Goal: Navigation & Orientation: Find specific page/section

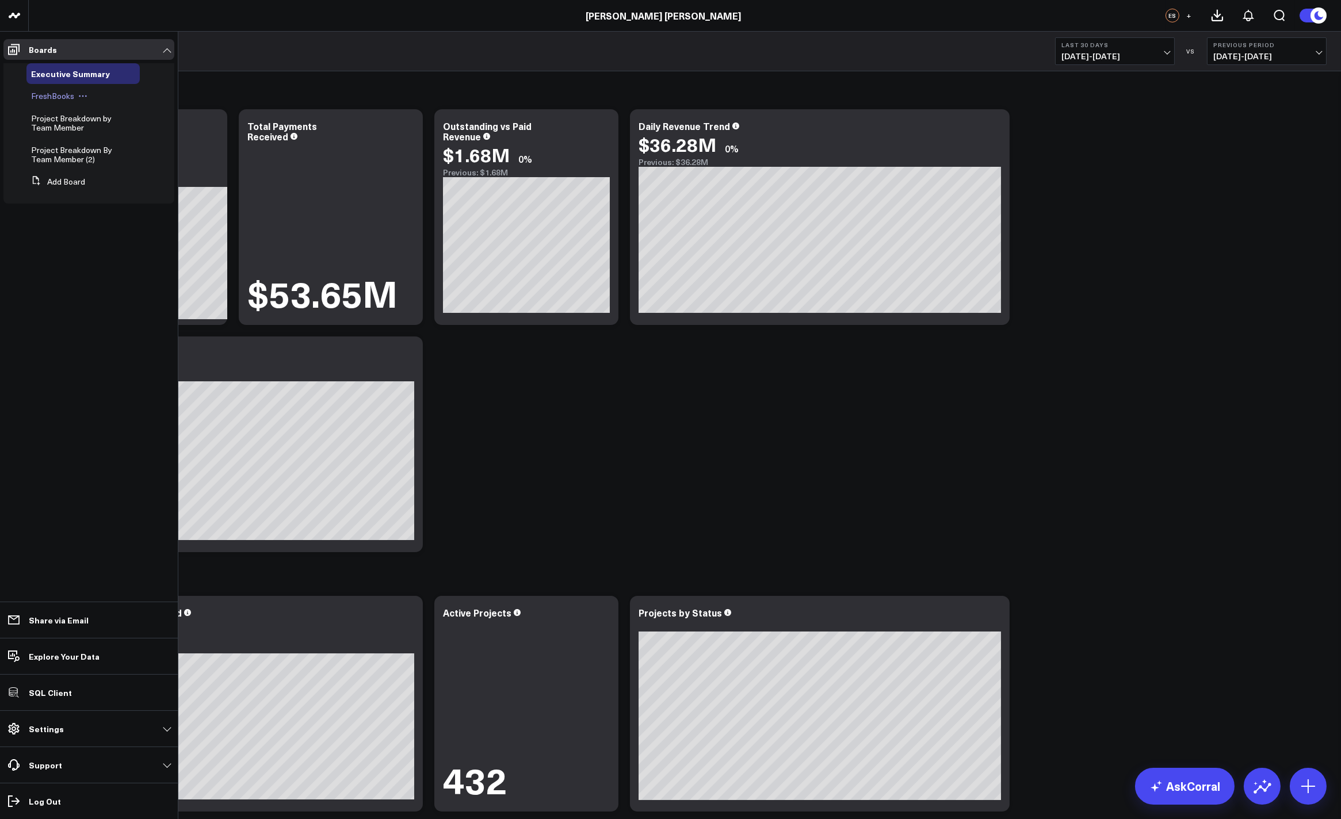
click at [55, 100] on span "FreshBooks" at bounding box center [52, 95] width 43 height 11
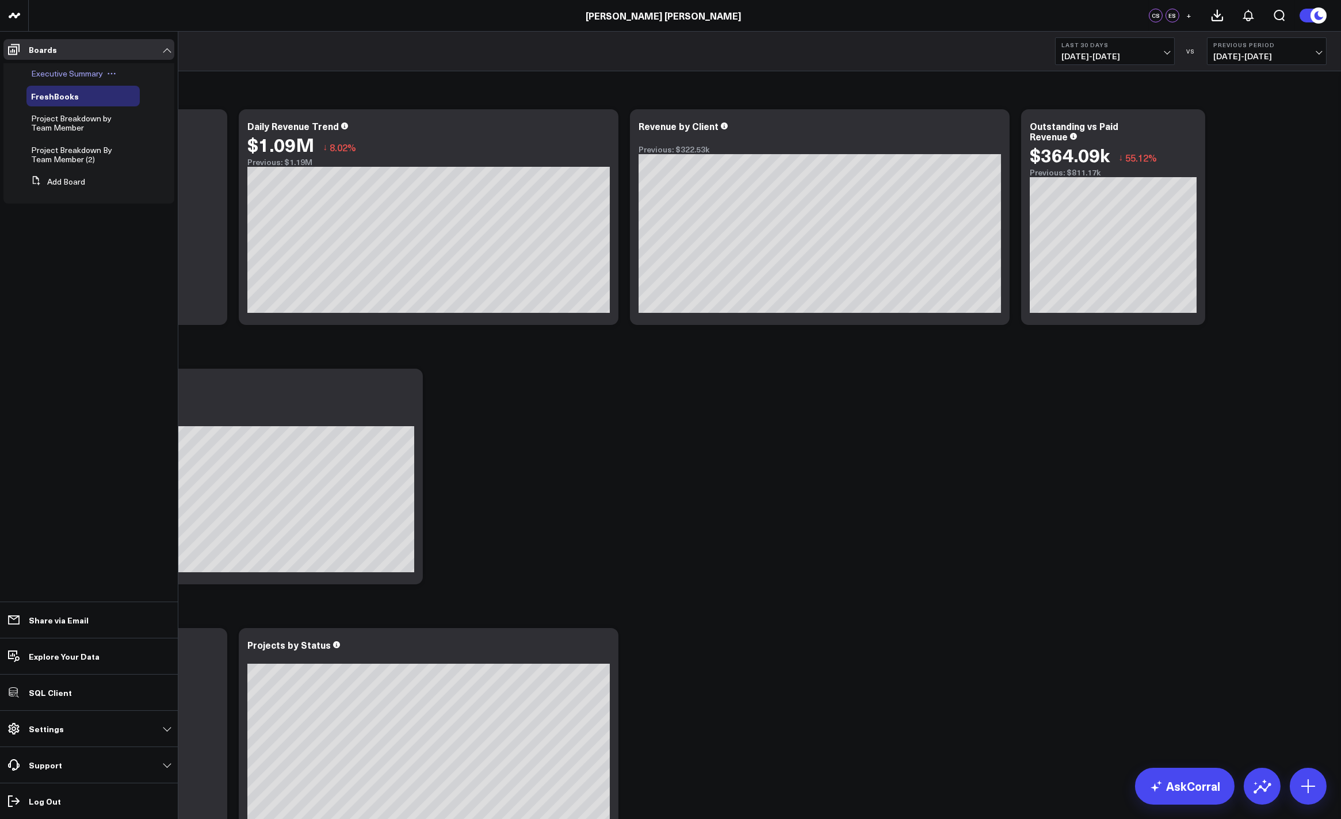
click at [31, 73] on span "Executive Summary" at bounding box center [67, 73] width 72 height 11
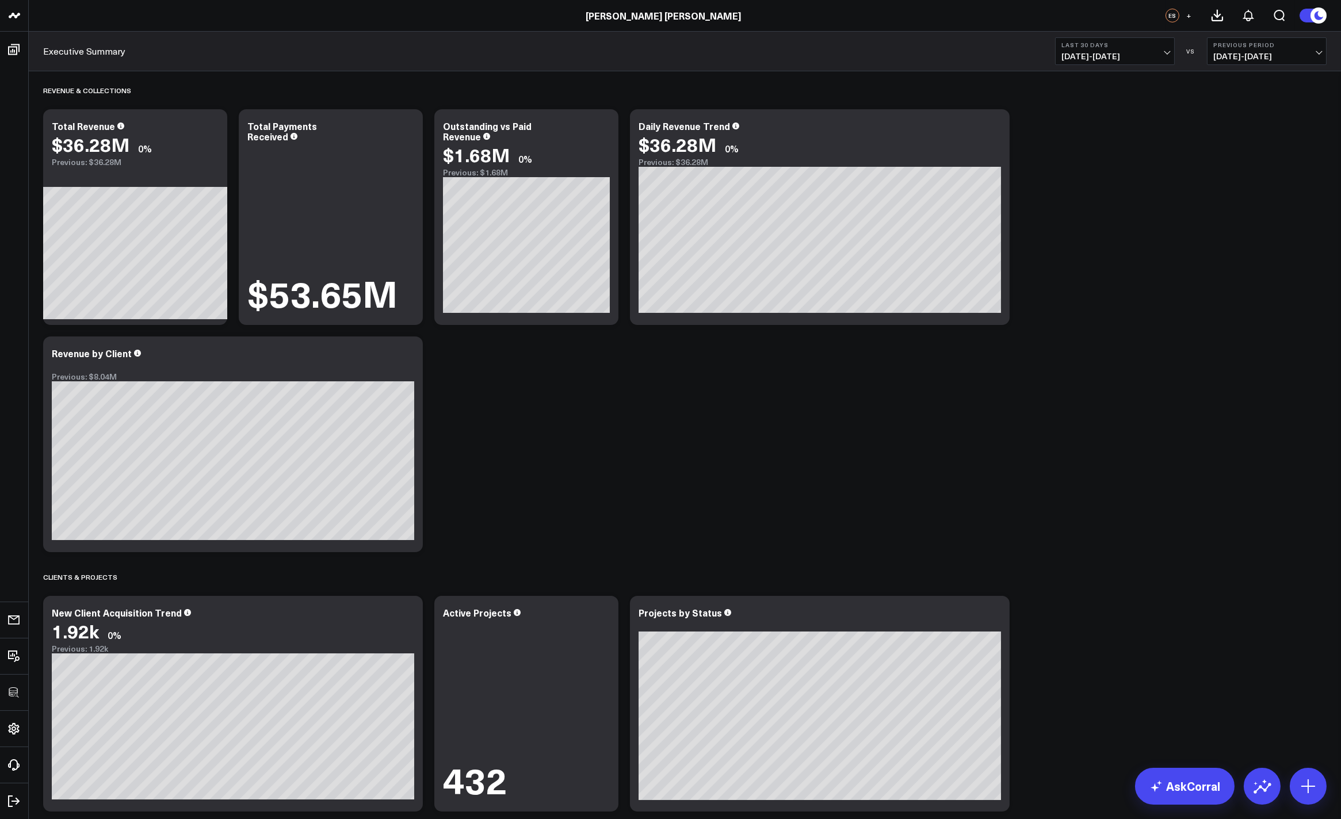
click at [1087, 338] on div "Revenue & Collections Modify via AI Copy link to widget Ask support Remove Crea…" at bounding box center [684, 573] width 1295 height 1005
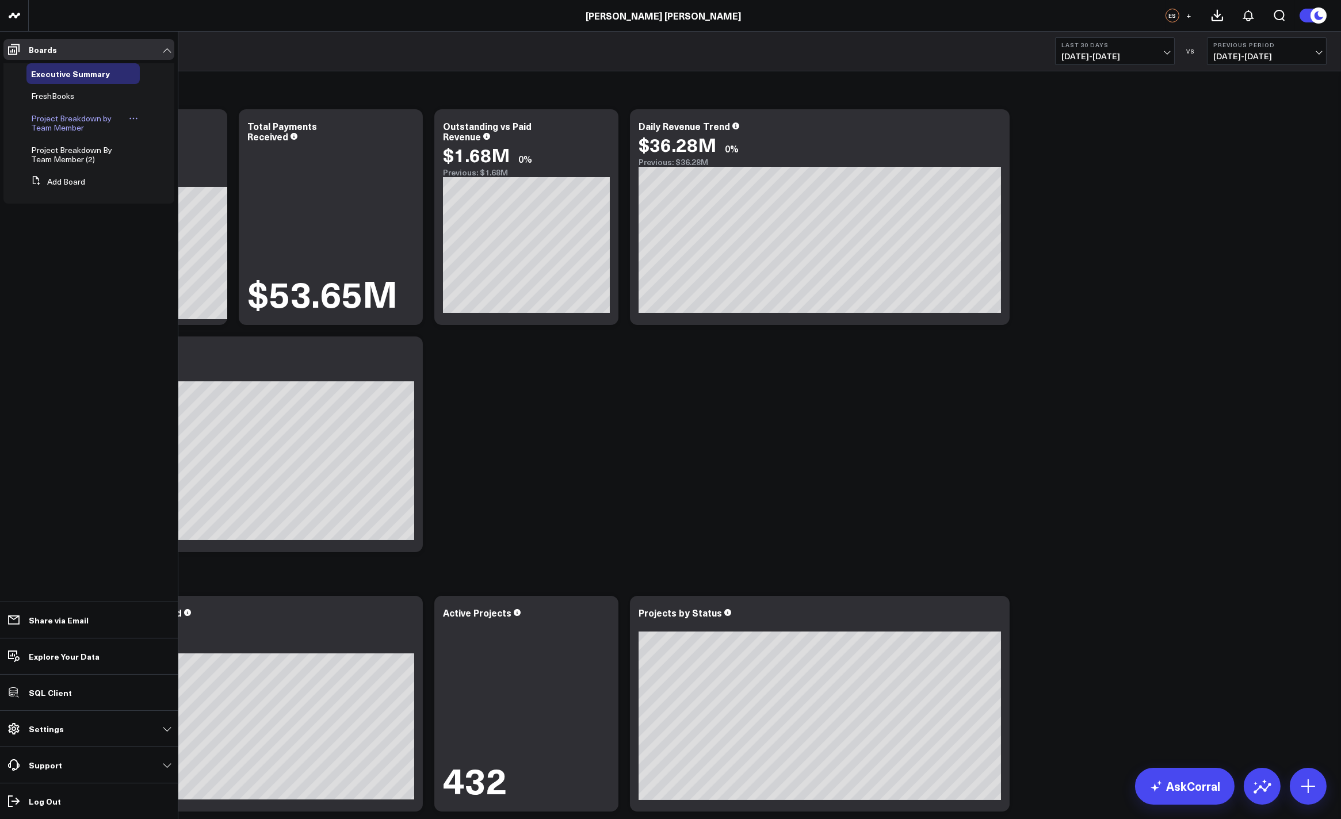
click at [58, 122] on span "Project Breakdown by Team Member" at bounding box center [71, 123] width 81 height 20
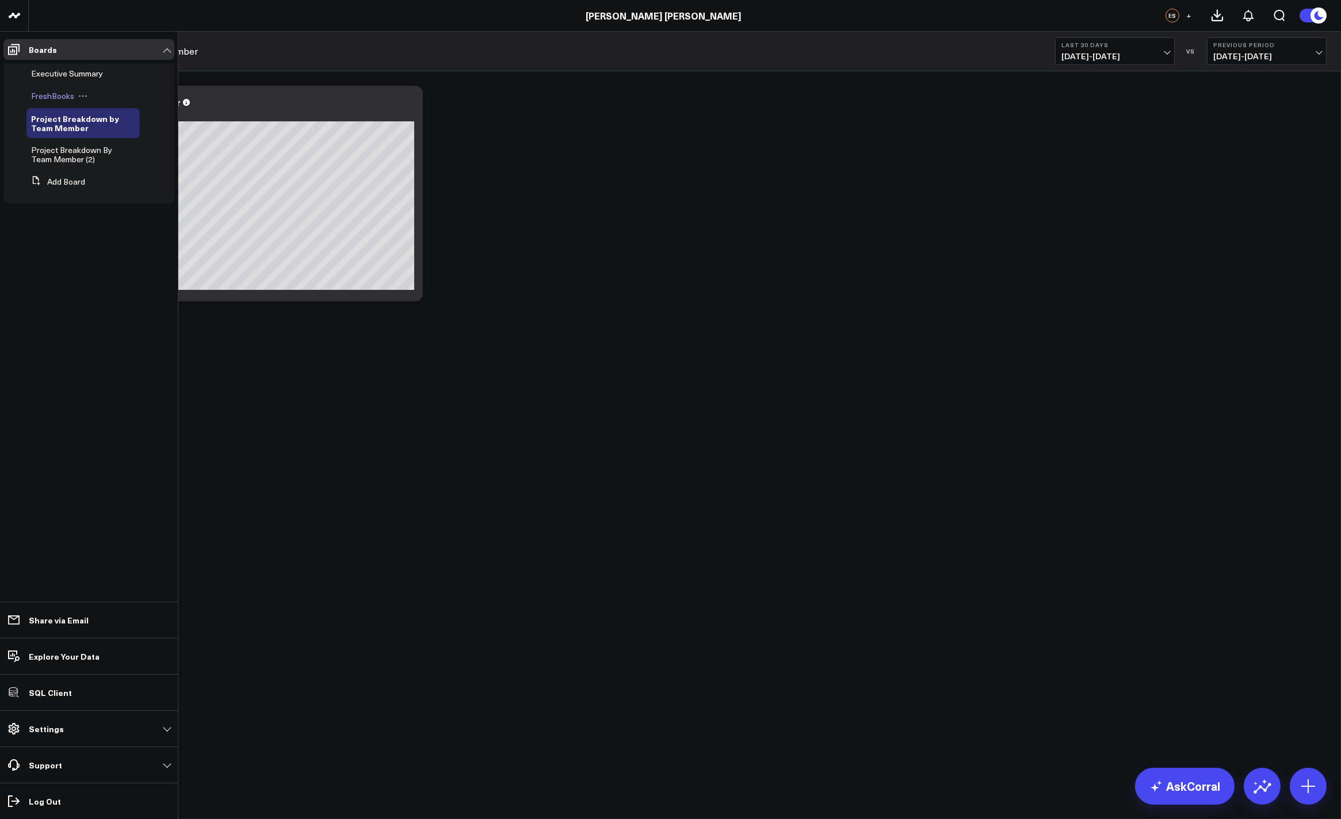
click at [56, 95] on span "FreshBooks" at bounding box center [52, 95] width 43 height 11
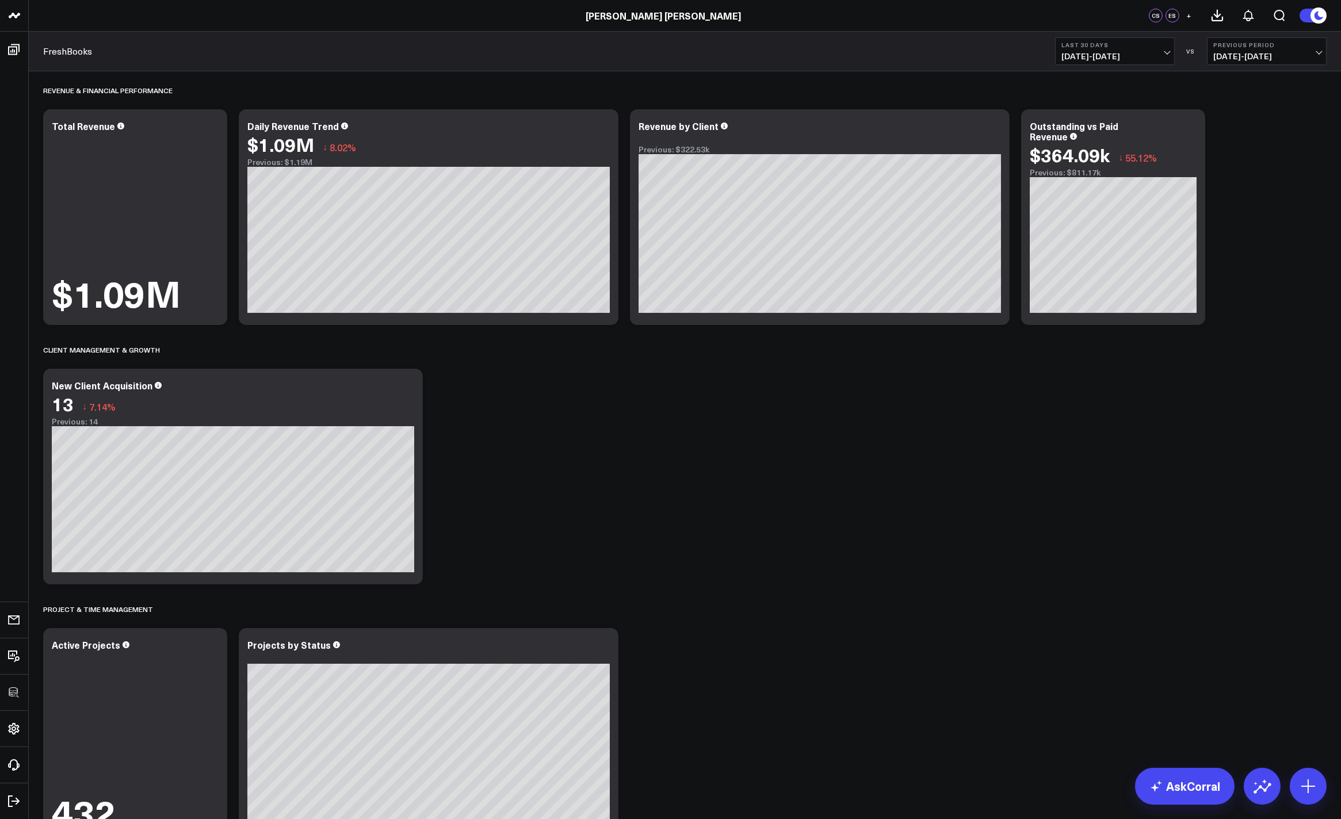
click at [901, 645] on div "Revenue & Financial Performance Modify via AI Copy link to widget Ask support R…" at bounding box center [684, 719] width 1295 height 1297
